Goal: Browse casually

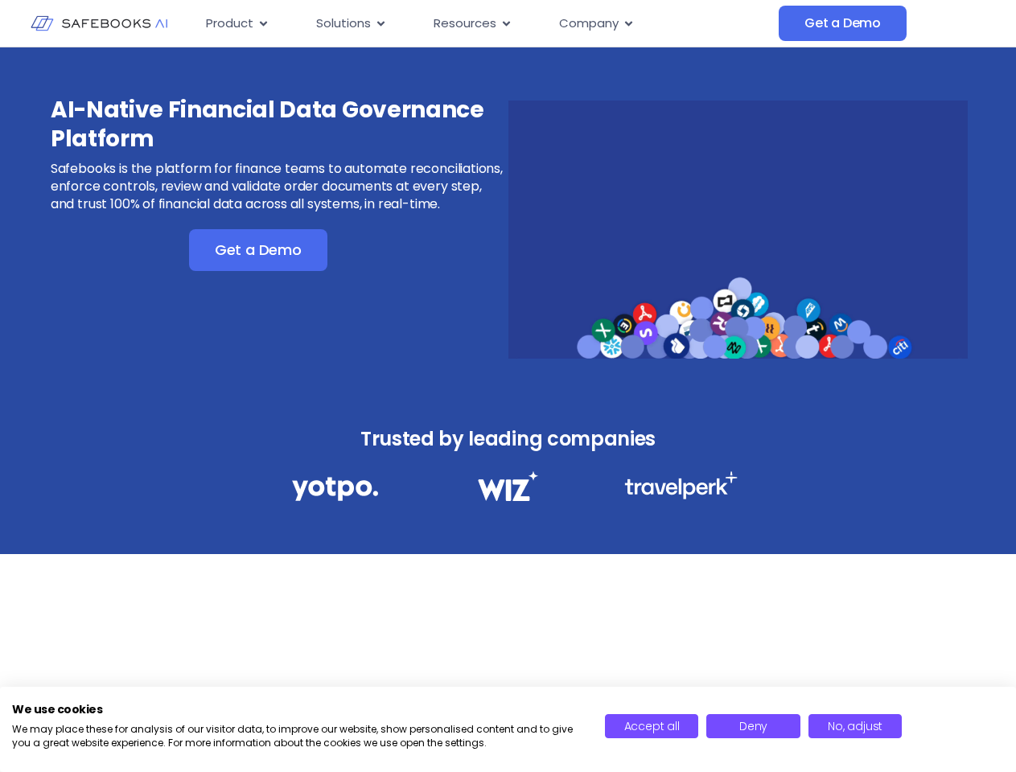
click at [507, 386] on div "AI-Native Financial Data Governance Platform Safebooks is the platform for fina…" at bounding box center [508, 218] width 1016 height 343
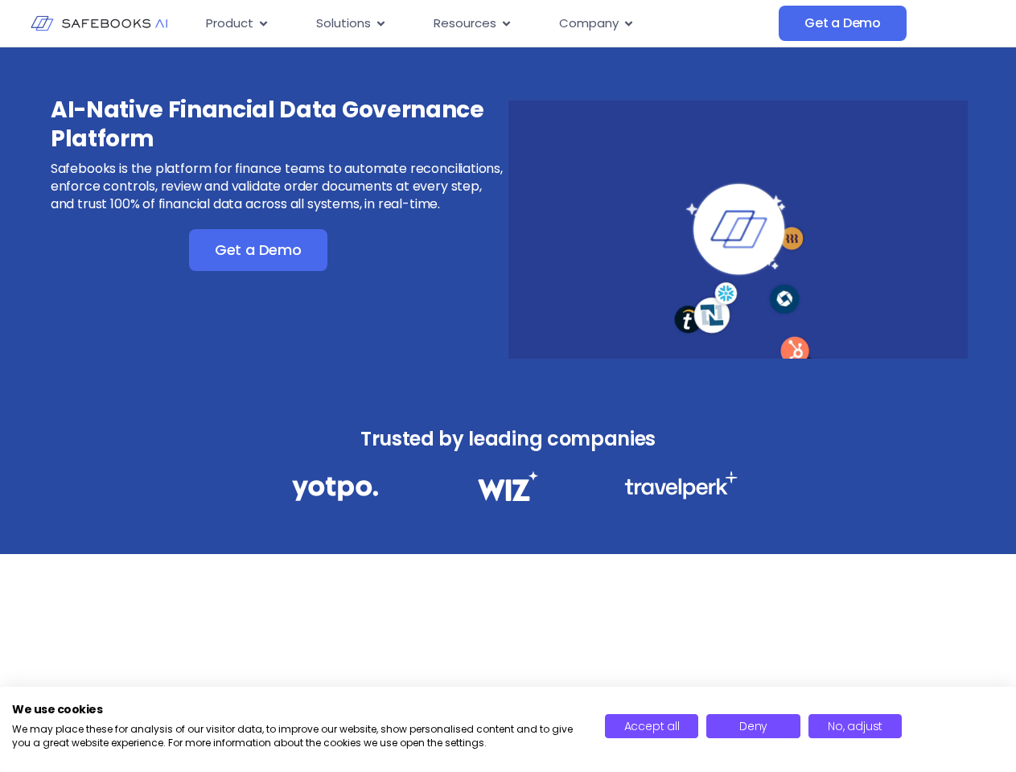
click at [262, 23] on icon "Menu" at bounding box center [263, 23] width 7 height 5
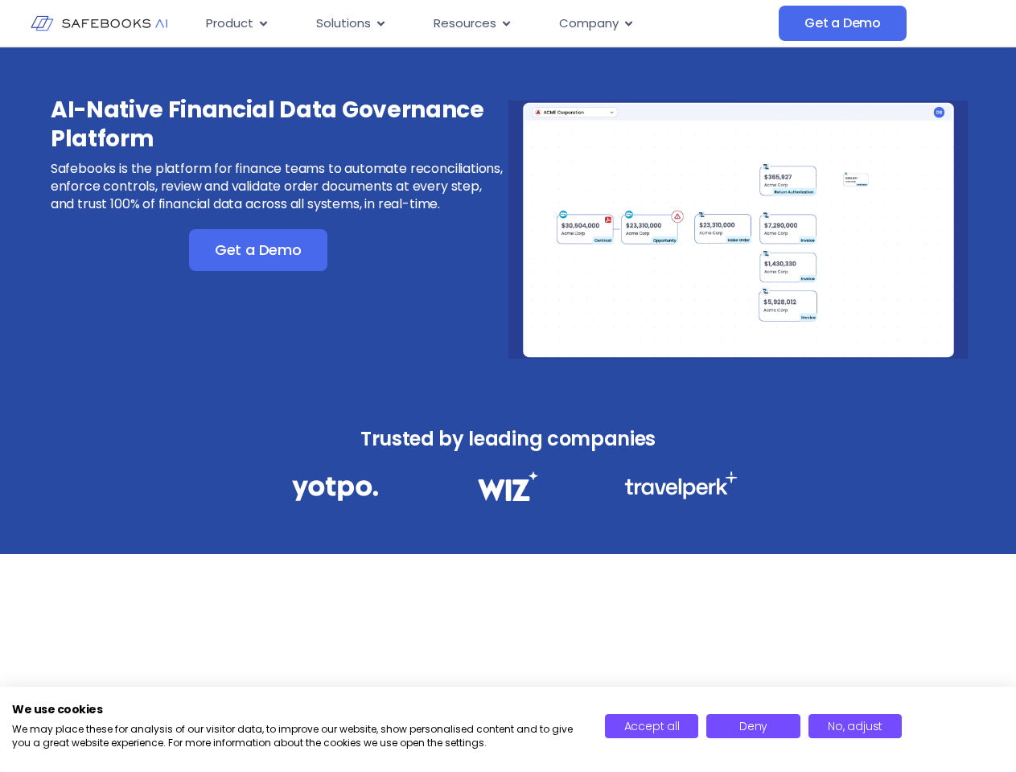
click at [380, 23] on icon "Menu" at bounding box center [380, 23] width 7 height 5
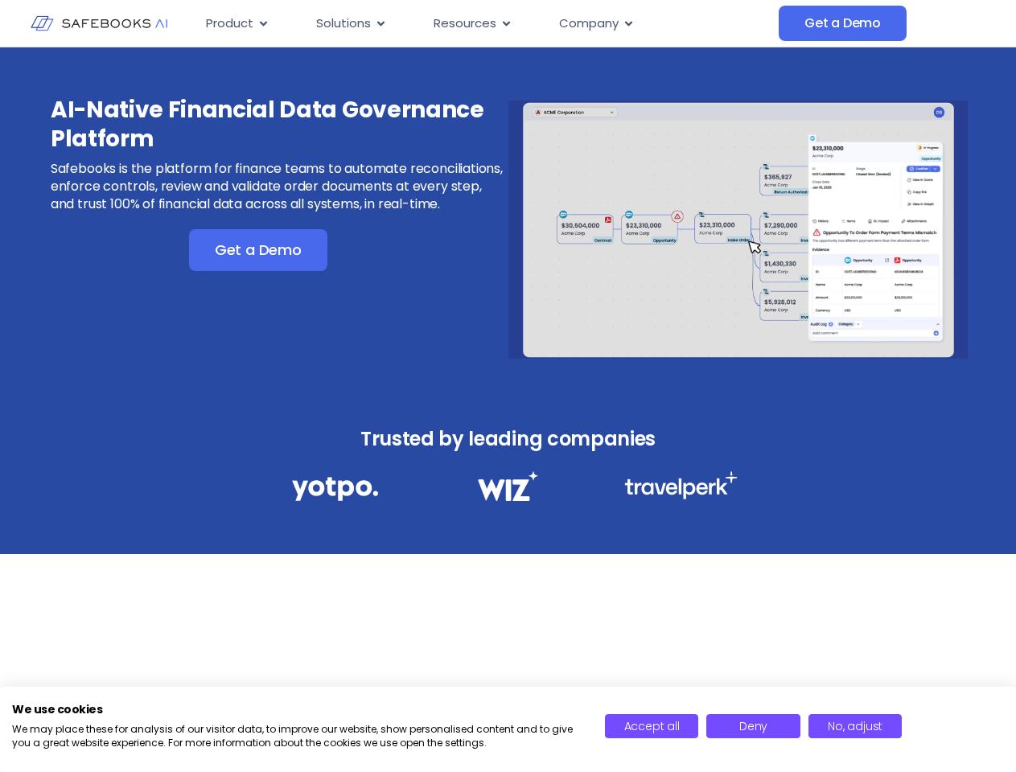
click at [504, 23] on icon "Menu" at bounding box center [506, 23] width 7 height 5
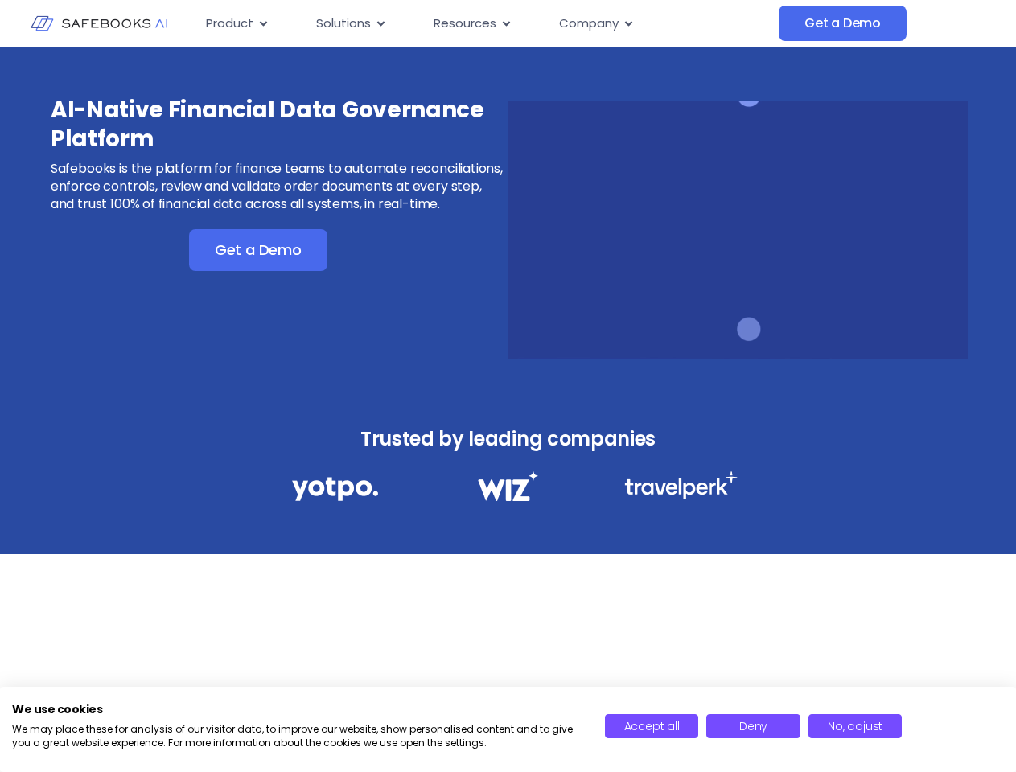
click at [627, 23] on icon "Menu" at bounding box center [628, 23] width 7 height 5
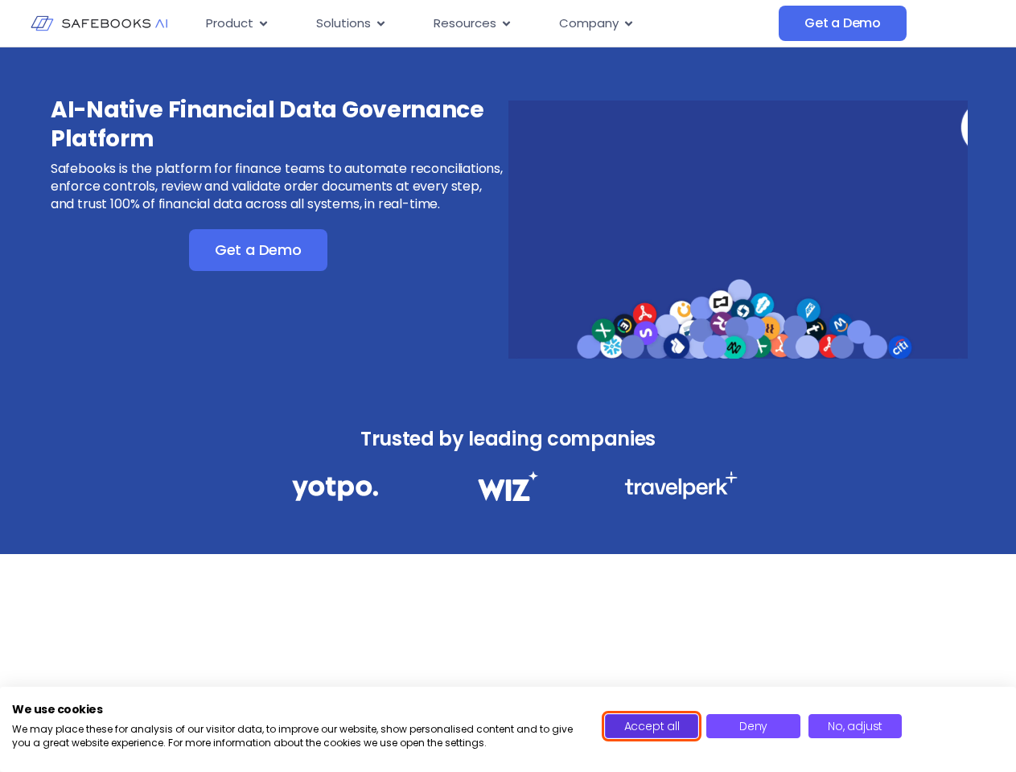
click at [651, 726] on span "Accept all" at bounding box center [651, 726] width 55 height 16
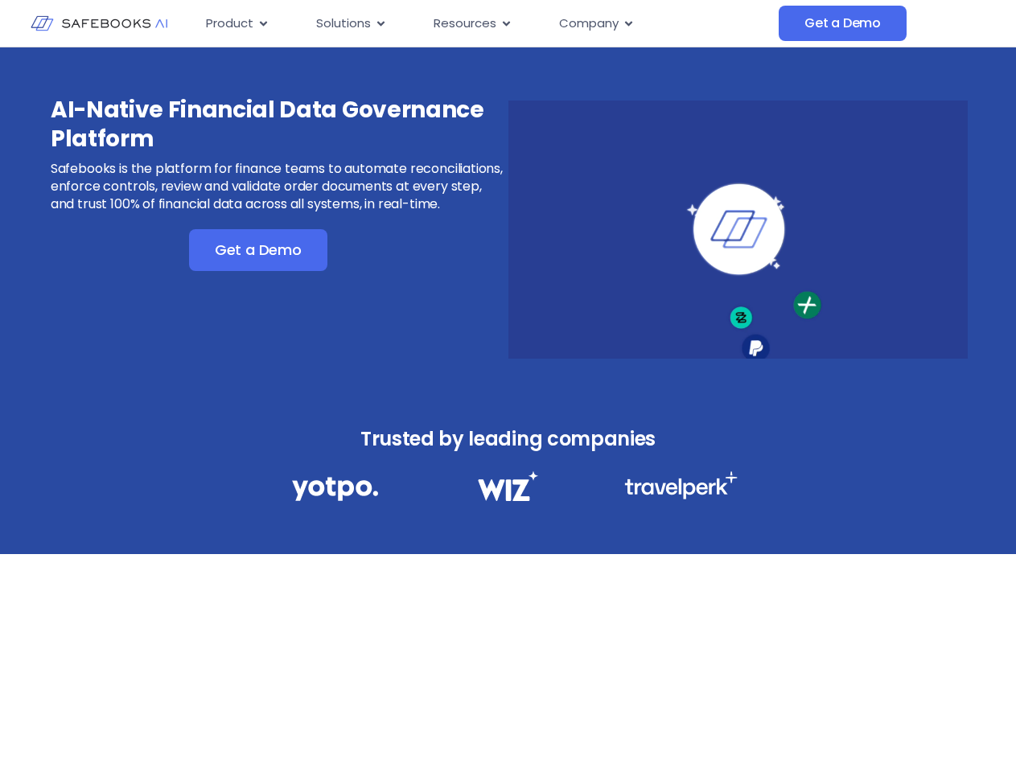
click at [753, 726] on div "AI-Native Financial Data Governance Platform Safebooks is the platform for fina…" at bounding box center [508, 391] width 1016 height 688
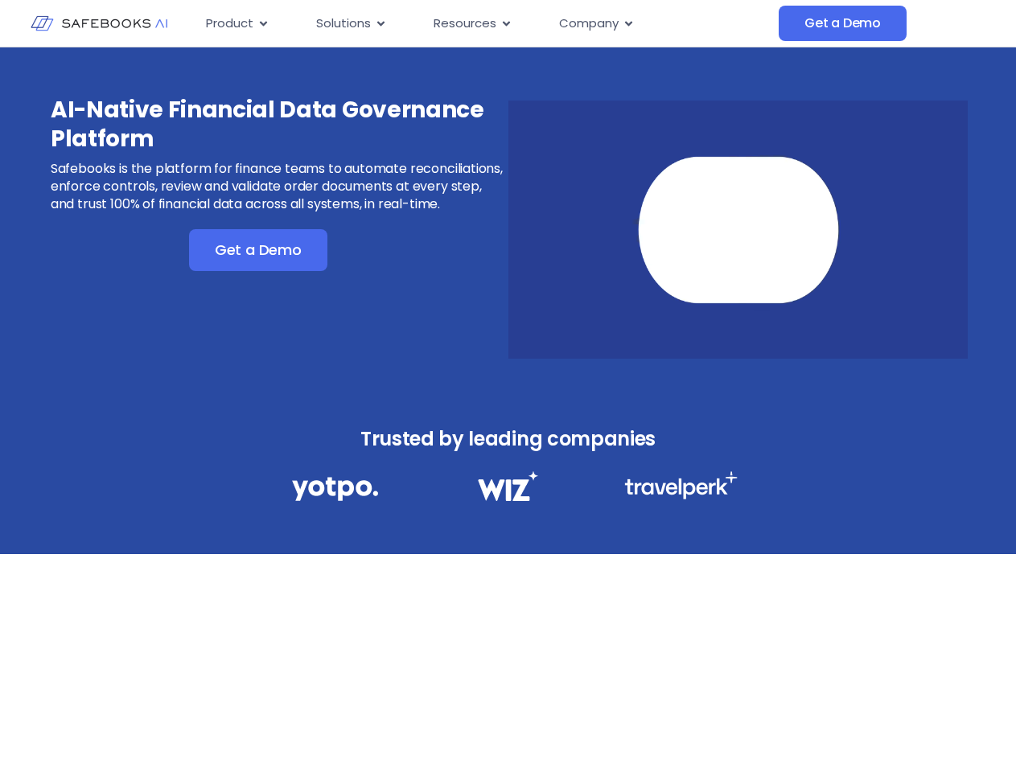
click at [855, 726] on div "AI-Native Financial Data Governance Platform Safebooks is the platform for fina…" at bounding box center [508, 391] width 1016 height 688
